Goal: Task Accomplishment & Management: Manage account settings

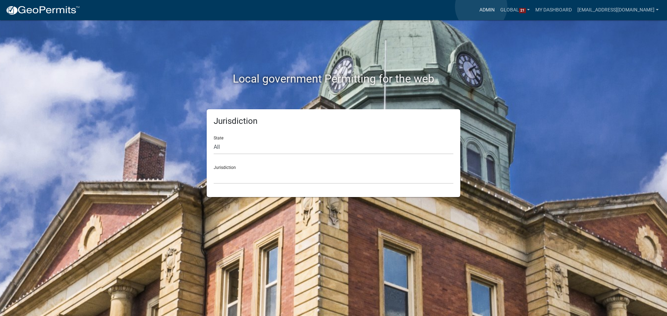
click at [481, 7] on link "Admin" at bounding box center [486, 9] width 21 height 13
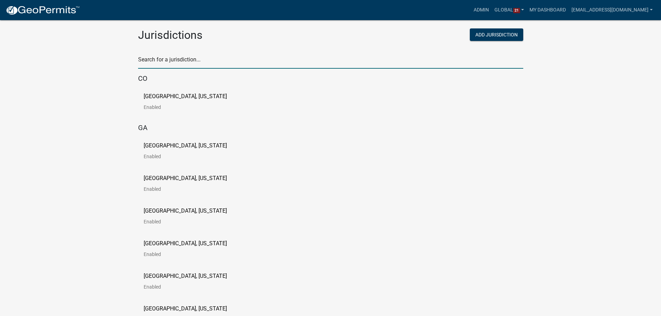
click at [281, 55] on input "text" at bounding box center [330, 62] width 385 height 14
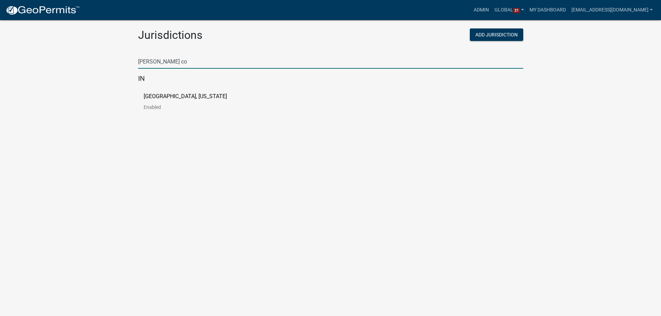
type input "[PERSON_NAME] co"
click at [179, 97] on p "[GEOGRAPHIC_DATA], [US_STATE]" at bounding box center [185, 97] width 83 height 6
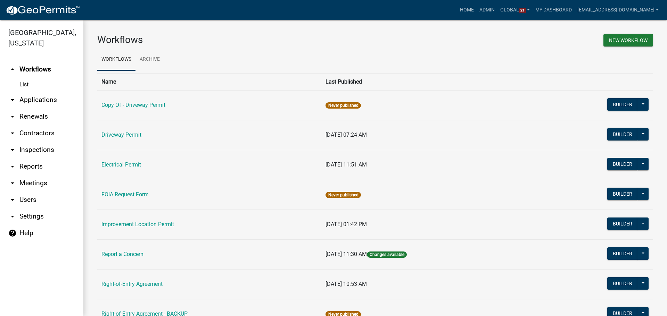
click at [205, 48] on div "Workflows" at bounding box center [233, 41] width 283 height 15
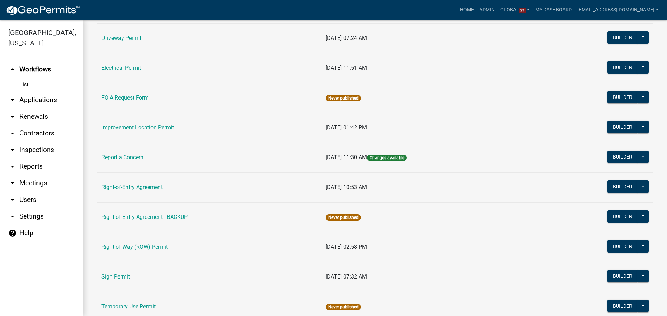
scroll to position [122, 0]
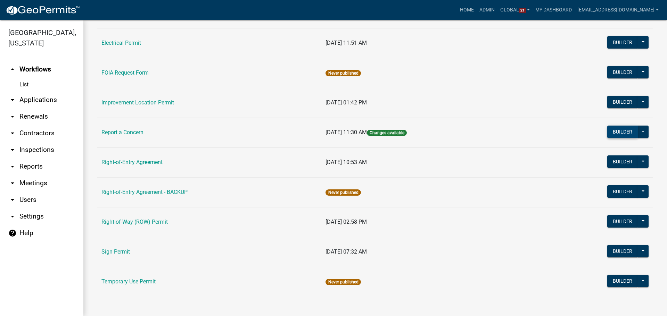
click at [622, 131] on button "Builder" at bounding box center [622, 132] width 31 height 13
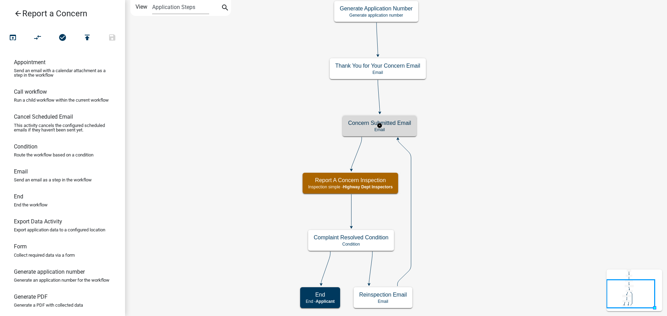
click at [400, 122] on h5 "Concern Submitted Email" at bounding box center [379, 123] width 63 height 7
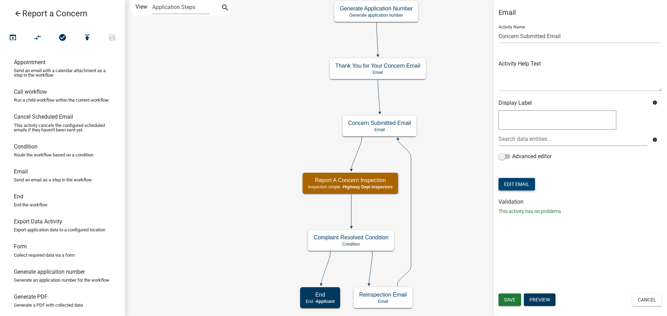
click at [521, 188] on button "Edit Email" at bounding box center [516, 184] width 36 height 13
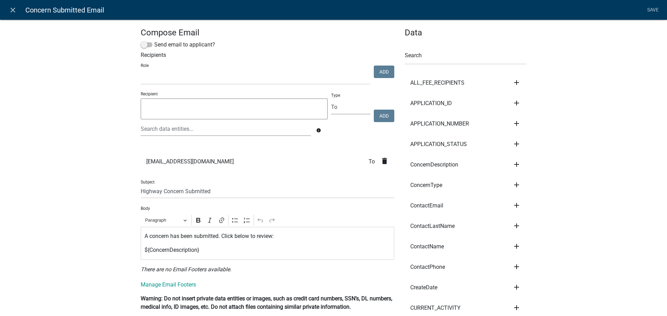
click at [9, 10] on icon "close" at bounding box center [13, 10] width 8 height 8
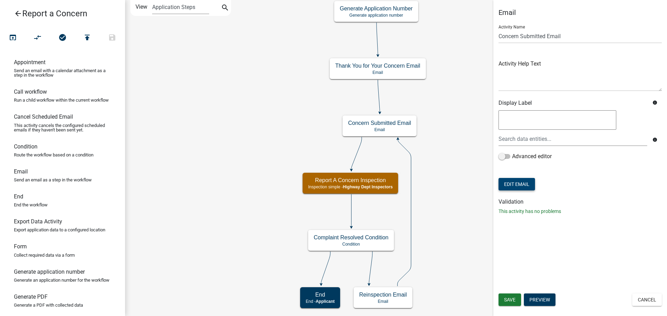
click at [526, 182] on button "Edit Email" at bounding box center [516, 184] width 36 height 13
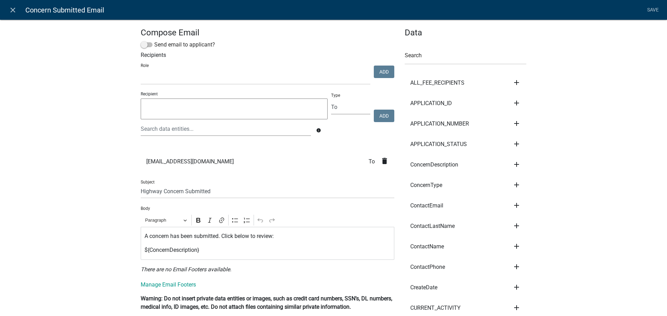
click at [13, 9] on icon "close" at bounding box center [13, 10] width 8 height 8
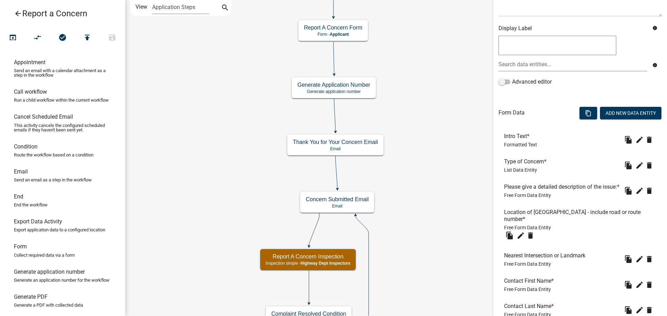
scroll to position [274, 0]
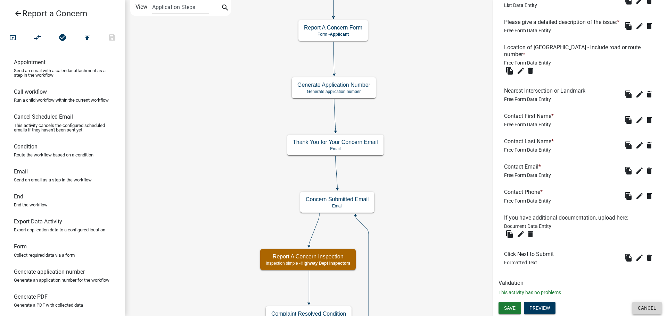
click at [641, 310] on button "Cancel" at bounding box center [647, 308] width 30 height 13
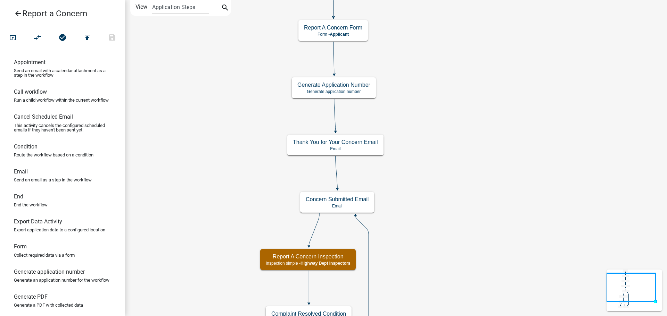
click at [13, 14] on link "arrow_back Report a Concern" at bounding box center [60, 14] width 108 height 16
click at [17, 15] on icon "arrow_back" at bounding box center [18, 14] width 8 height 10
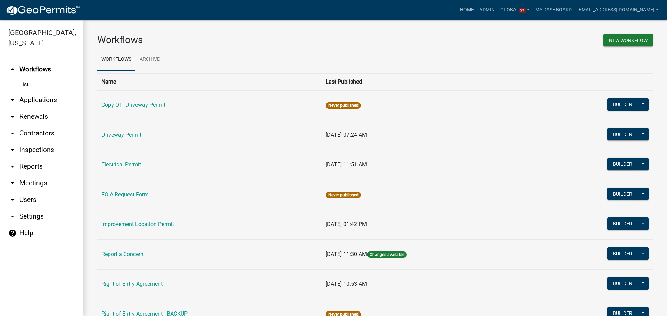
click at [244, 36] on h3 "Workflows" at bounding box center [233, 40] width 273 height 12
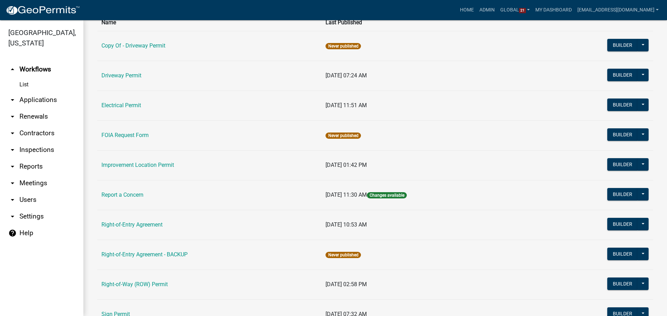
scroll to position [122, 0]
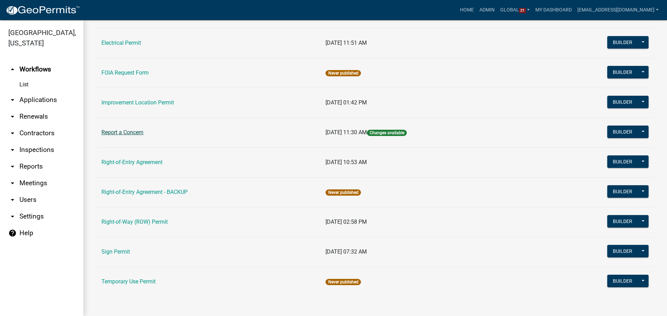
click at [126, 131] on link "Report a Concern" at bounding box center [122, 132] width 42 height 7
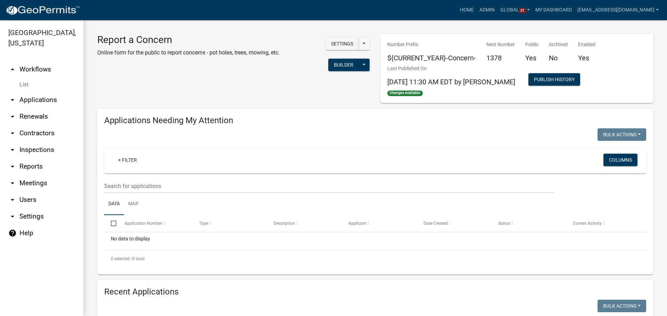
click at [231, 83] on div "Report a Concern Online form for the public to report concerns - pot holes, tre…" at bounding box center [233, 68] width 283 height 69
click at [336, 43] on button "Settings" at bounding box center [341, 44] width 33 height 13
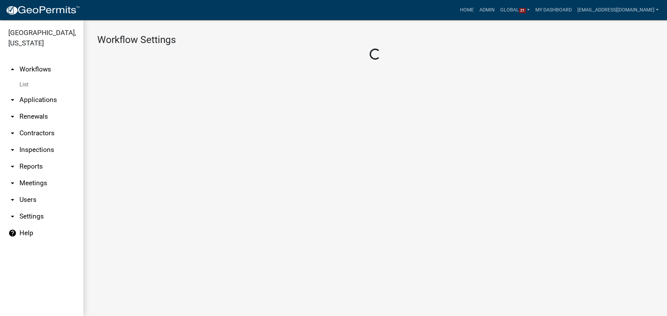
select select "3"
select select
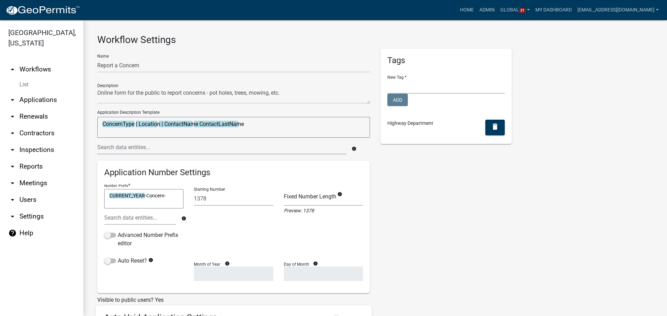
click at [244, 35] on h3 "Workflow Settings" at bounding box center [375, 40] width 556 height 12
